Goal: Consume media (video, audio)

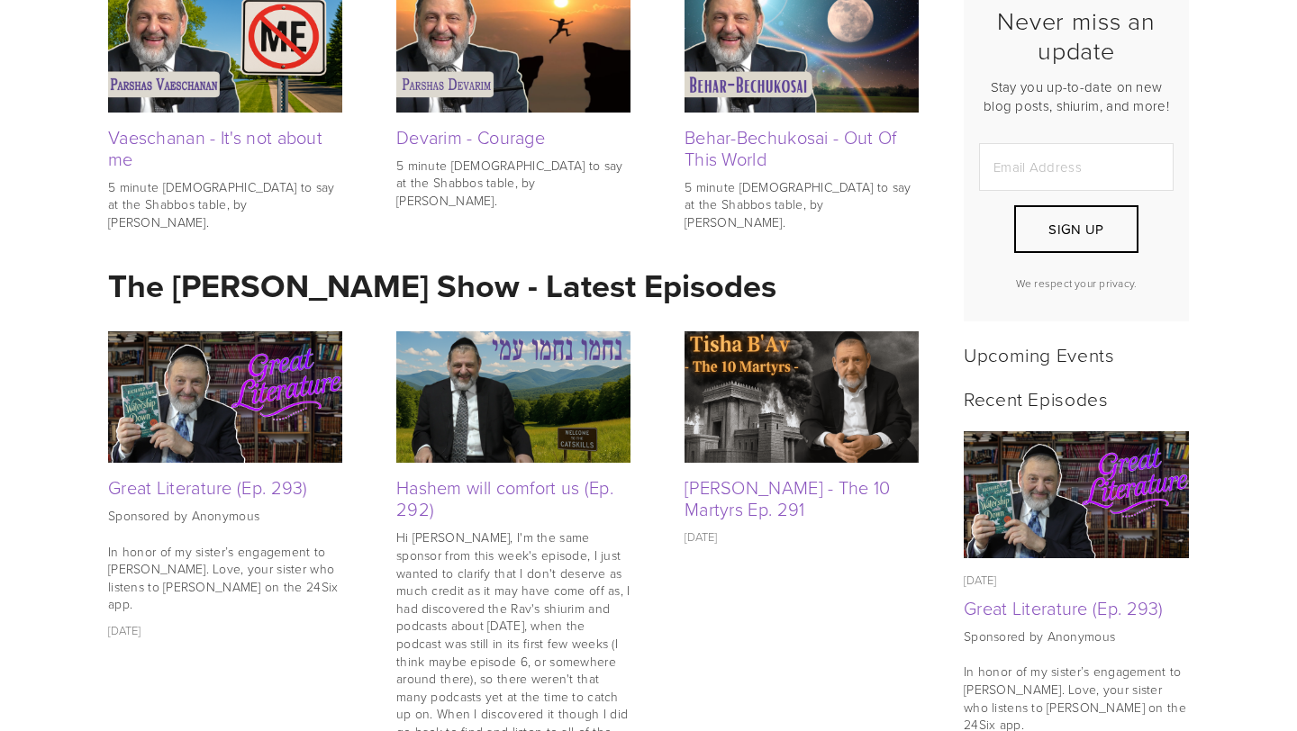
scroll to position [450, 0]
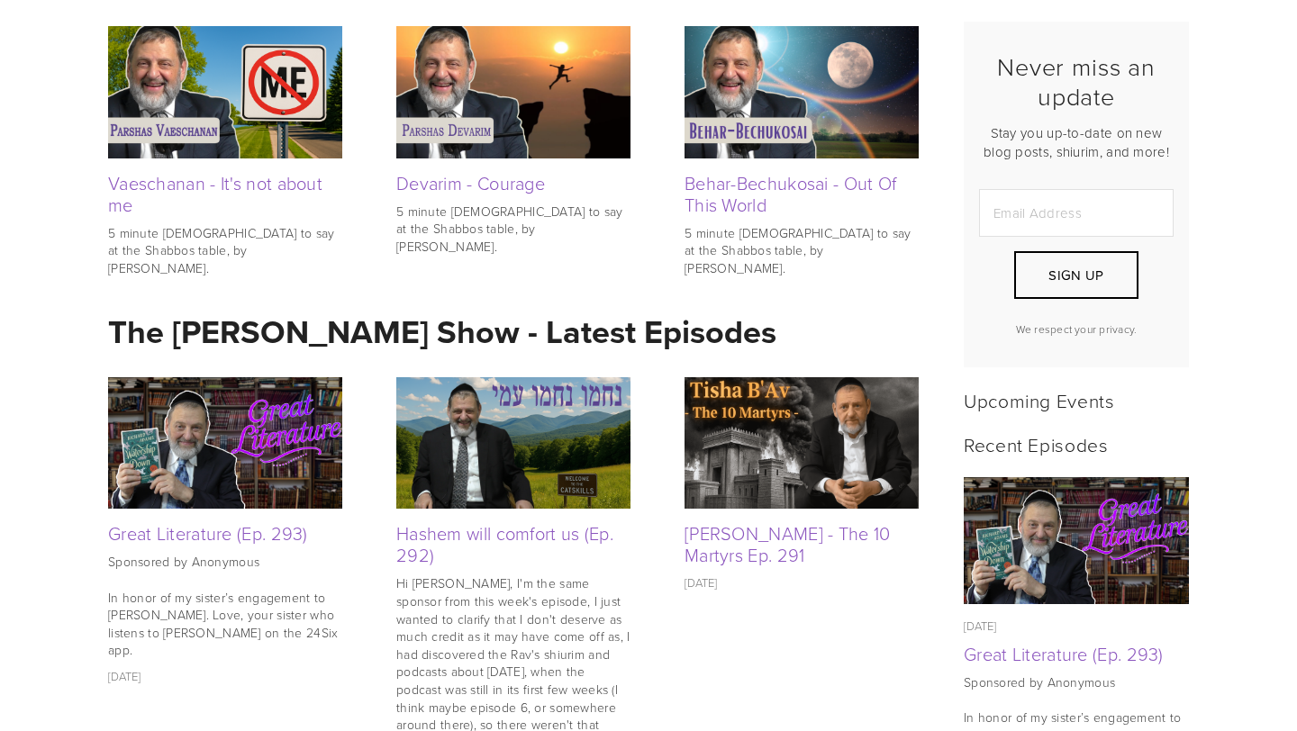
click at [258, 443] on img at bounding box center [225, 443] width 234 height 132
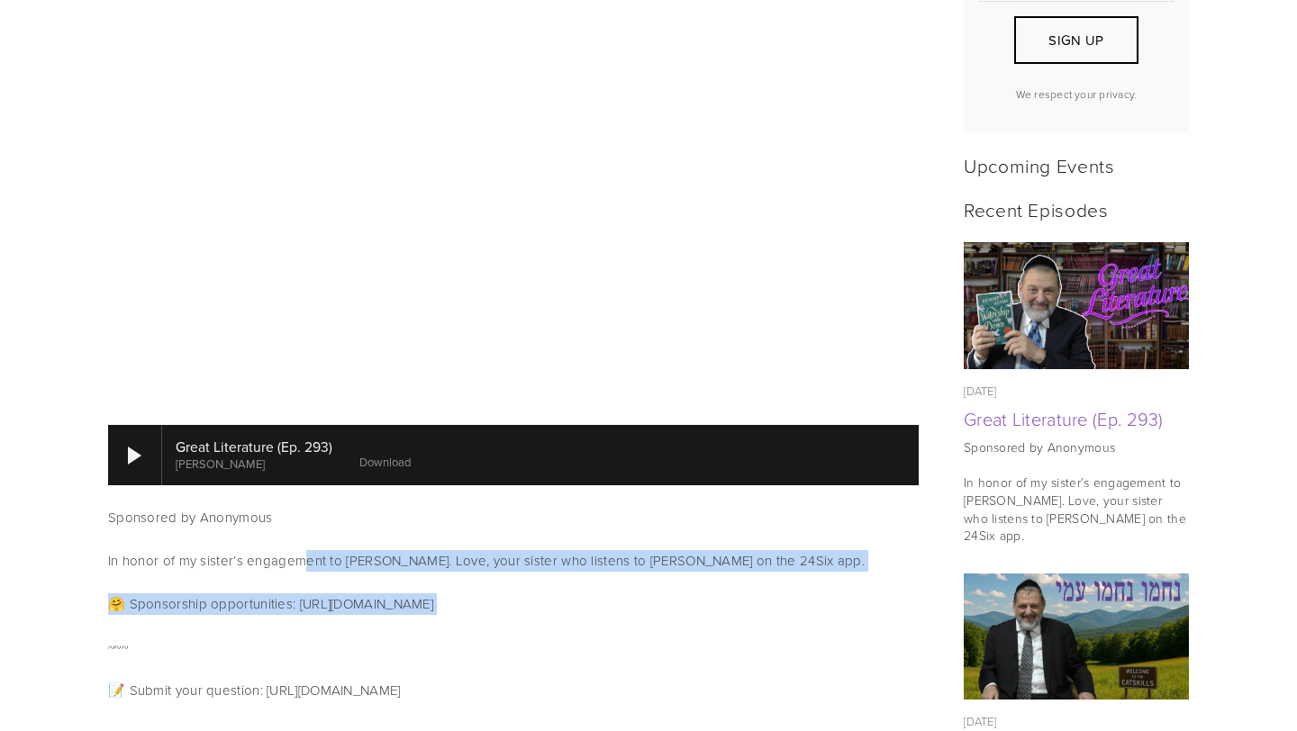
drag, startPoint x: 305, startPoint y: 530, endPoint x: 684, endPoint y: 607, distance: 386.2
click at [684, 607] on div "Great Literature (Ep. 293) Rabbi Dovid Orlofsky Download Sponsored by Anonymous…" at bounding box center [513, 741] width 841 height 1586
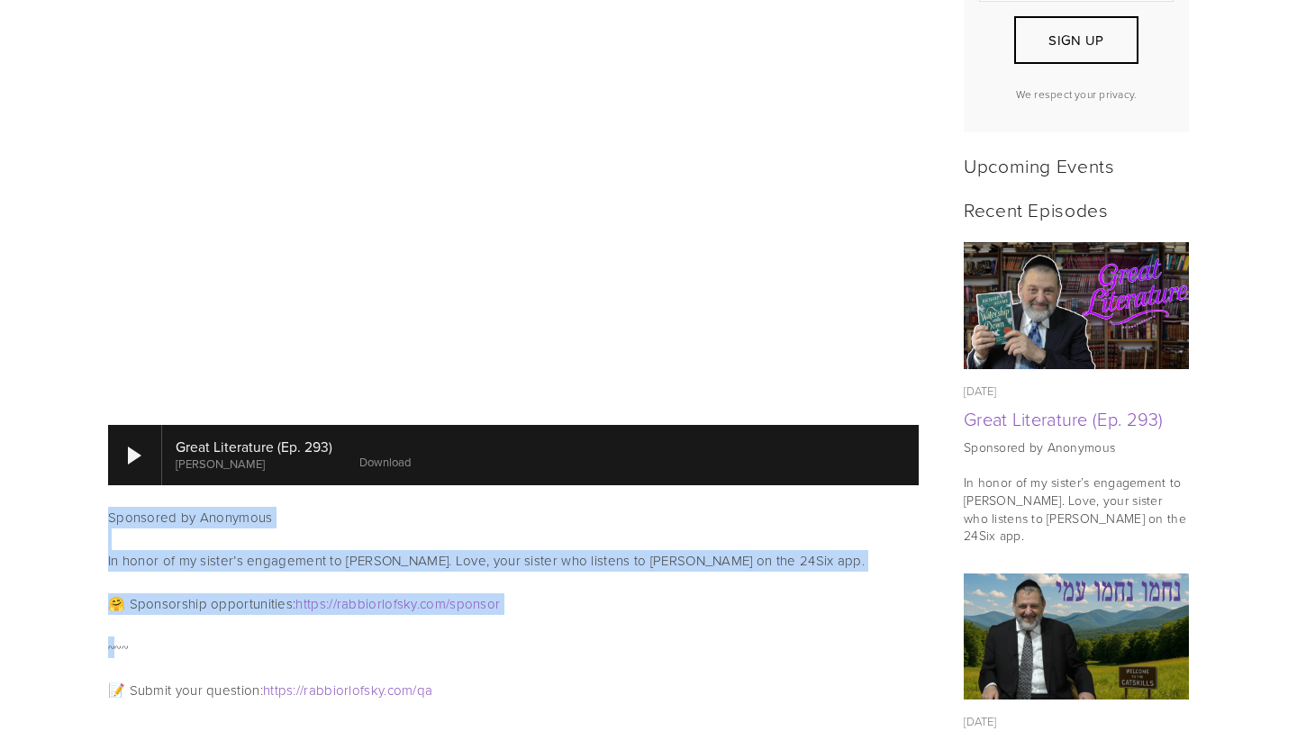
drag, startPoint x: 684, startPoint y: 607, endPoint x: 684, endPoint y: 491, distance: 116.2
click at [684, 491] on div "Great Literature (Ep. 293) Rabbi Dovid Orlofsky Download Sponsored by Anonymous…" at bounding box center [513, 741] width 841 height 1586
click at [684, 507] on p "Sponsored by Anonymous In honor of my sister’s engagement to Shmuli. Love, your…" at bounding box center [513, 539] width 811 height 65
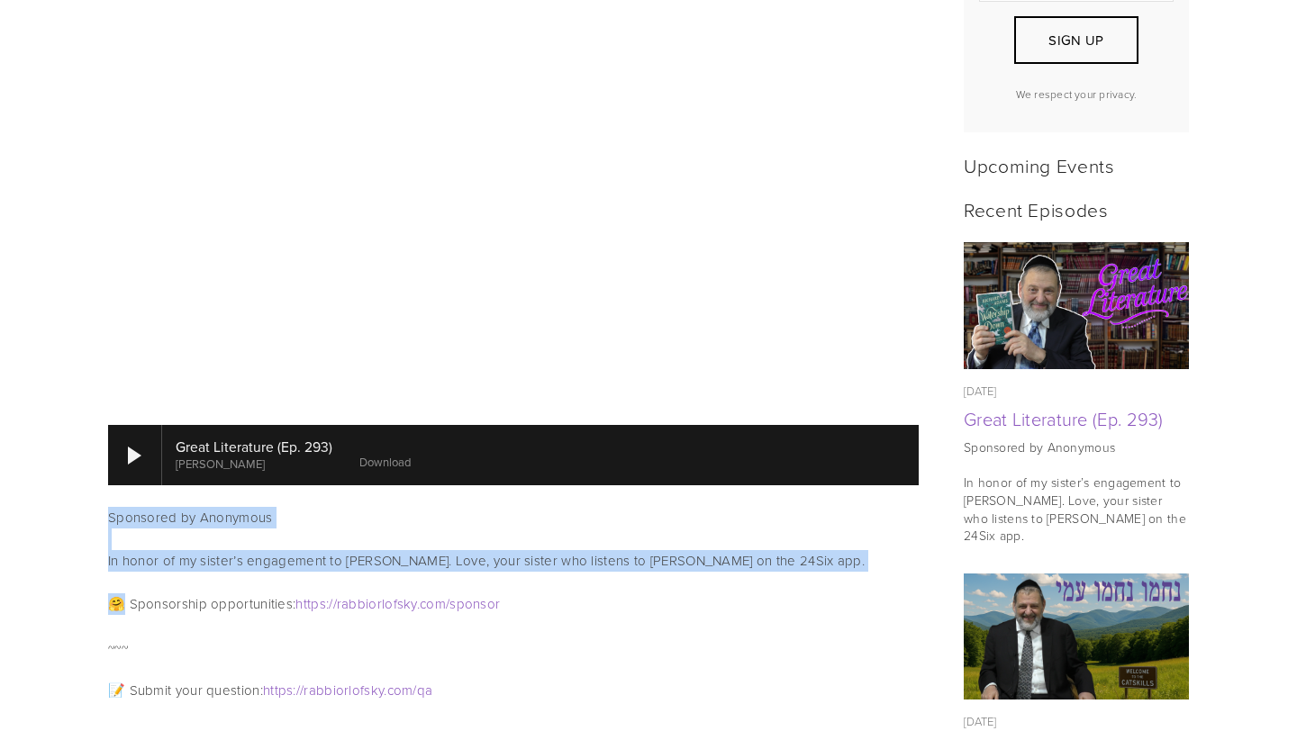
drag, startPoint x: 684, startPoint y: 491, endPoint x: 684, endPoint y: 569, distance: 78.4
click at [684, 569] on div "Great Literature (Ep. 293) Rabbi Dovid Orlofsky Download Sponsored by Anonymous…" at bounding box center [513, 741] width 841 height 1586
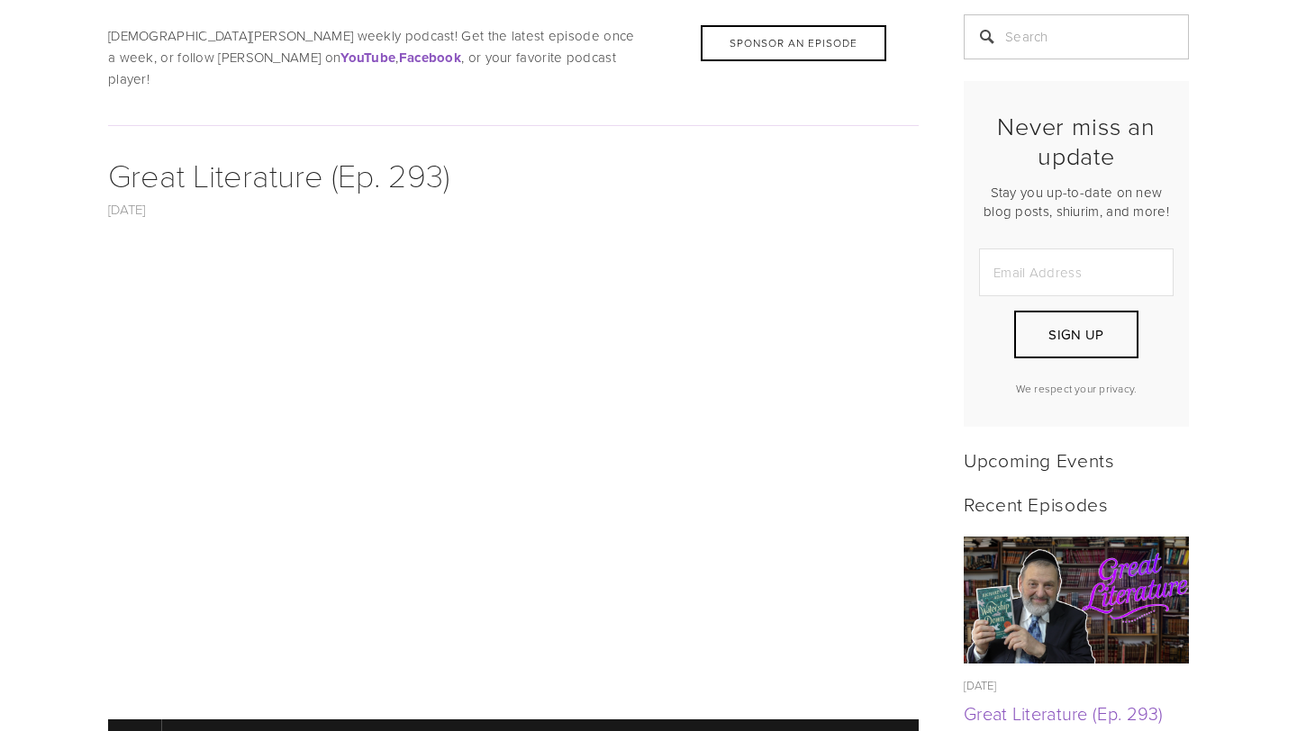
scroll to position [389, 0]
